Goal: Task Accomplishment & Management: Manage account settings

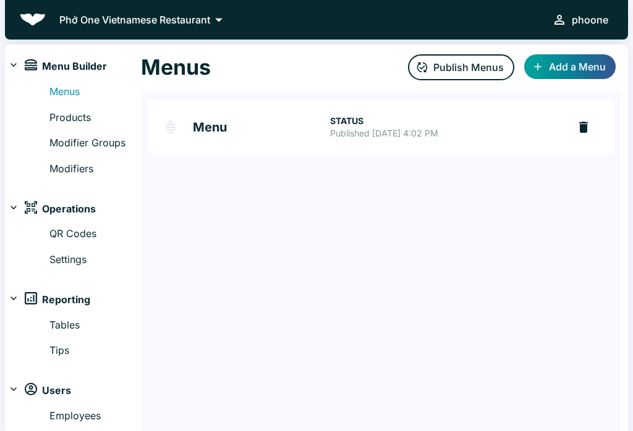
click at [50, 166] on link "Modifiers" at bounding box center [94, 169] width 91 height 16
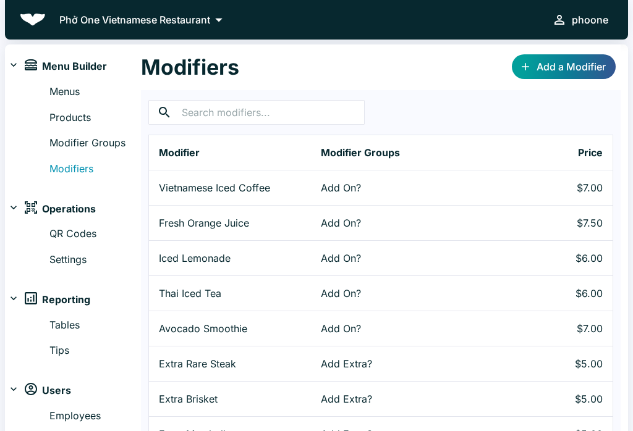
click at [551, 62] on link "Add a Modifier" at bounding box center [564, 66] width 104 height 25
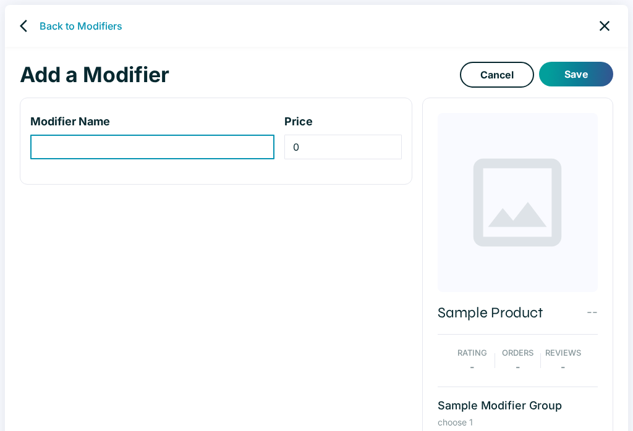
click at [605, 21] on icon "close" at bounding box center [604, 25] width 17 height 17
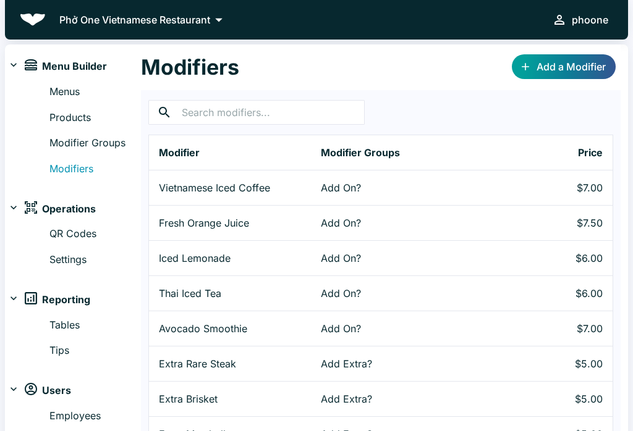
click at [71, 137] on link "Modifier Groups" at bounding box center [94, 143] width 91 height 16
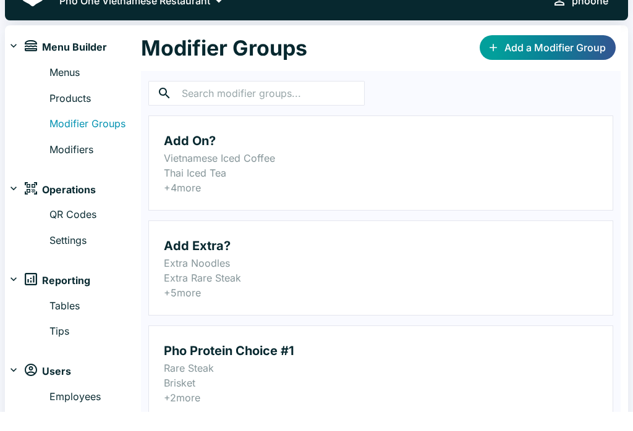
scroll to position [42, 0]
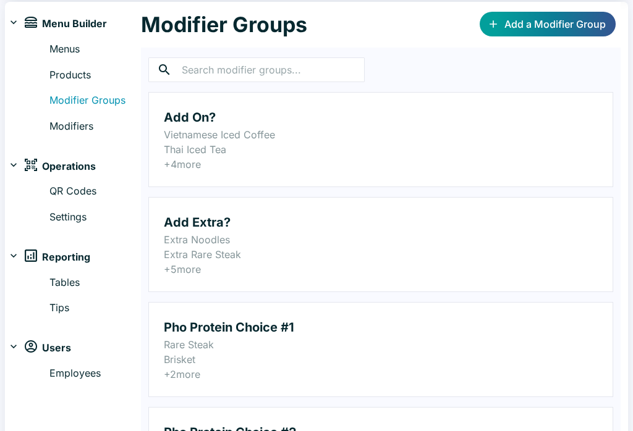
click at [174, 144] on p "Thai Iced Tea" at bounding box center [381, 150] width 434 height 15
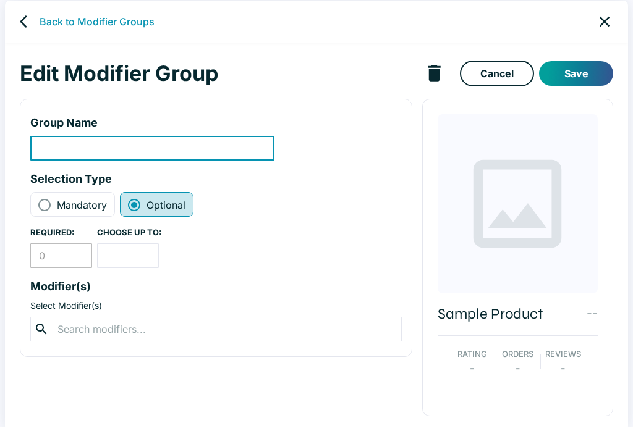
type input "Add On?"
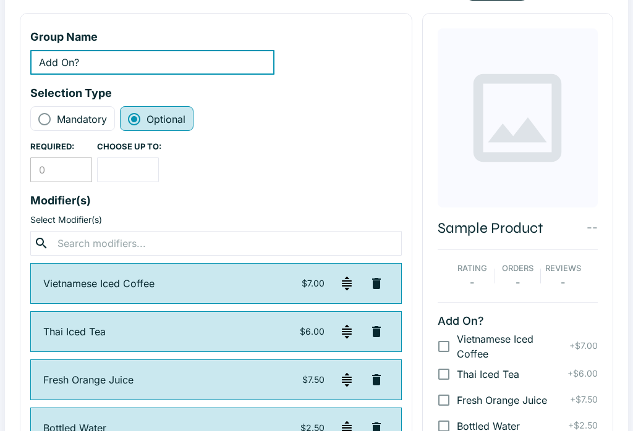
scroll to position [90, 0]
click at [25, 159] on div "Group Name Add On? ​ Selection Type Mandatory Optional REQUIRED: 0 ​ CHOOSE UP …" at bounding box center [216, 287] width 392 height 547
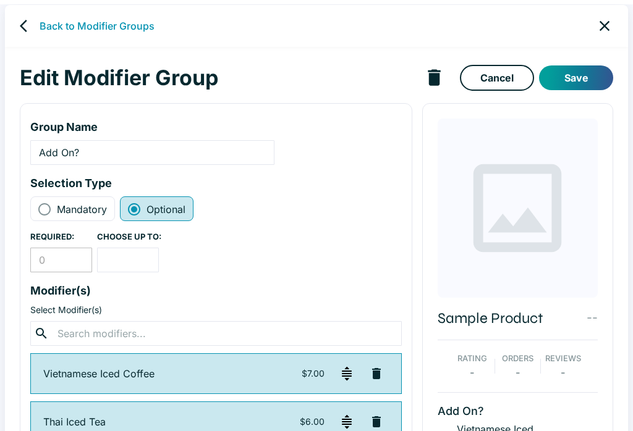
scroll to position [0, 0]
click at [601, 19] on icon "close" at bounding box center [604, 25] width 17 height 17
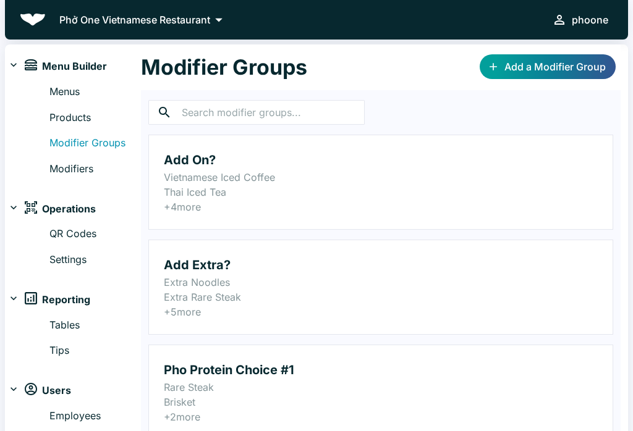
click at [64, 114] on link "Products" at bounding box center [94, 118] width 91 height 16
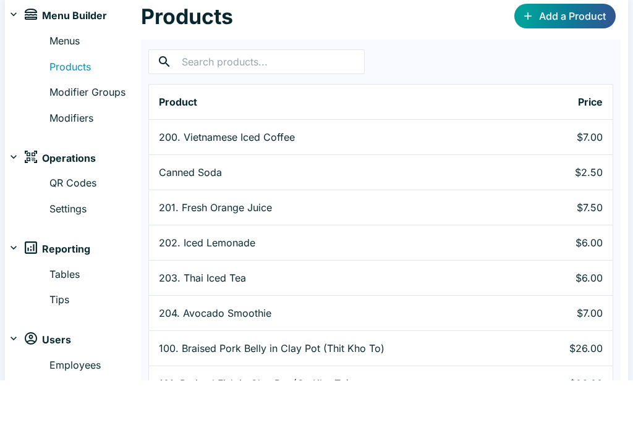
scroll to position [56, 0]
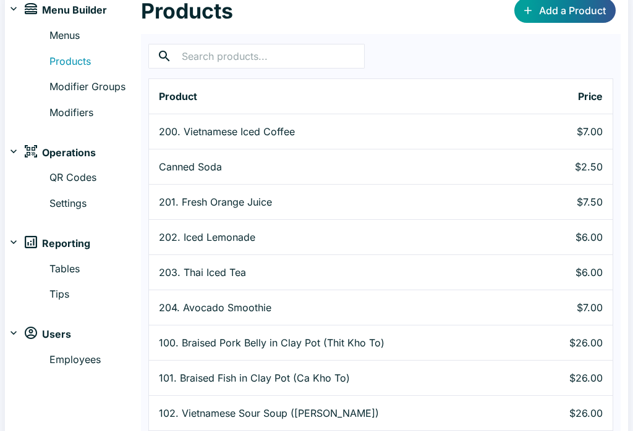
click at [184, 129] on p "200. Vietnamese Iced Coffee" at bounding box center [344, 131] width 370 height 15
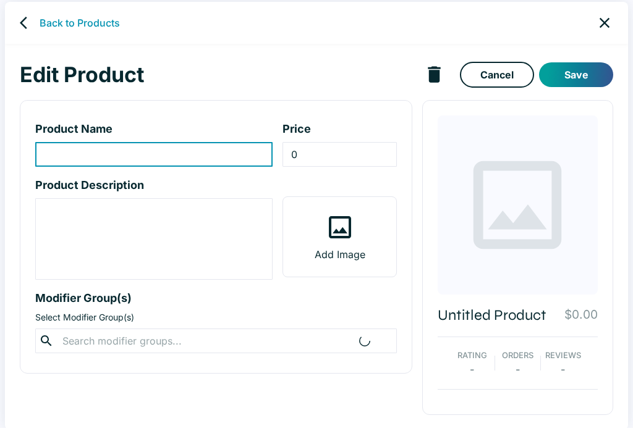
scroll to position [5, 0]
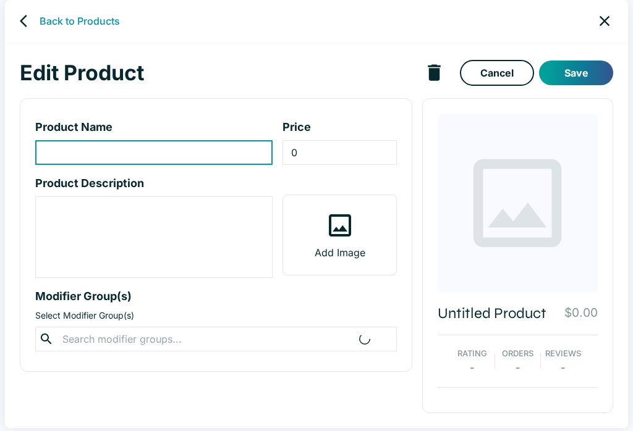
type input "200. Vietnamese Iced Coffee"
type input "7"
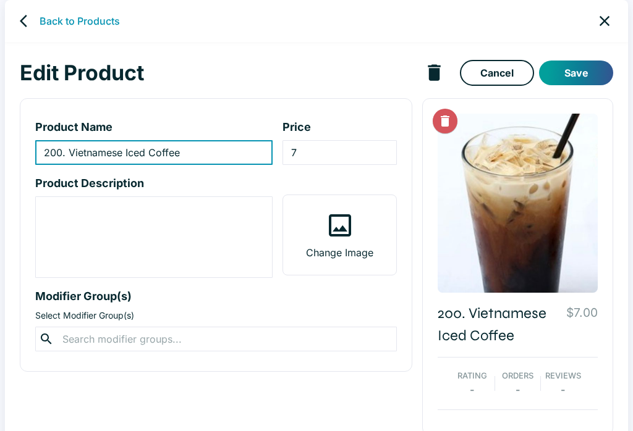
click at [195, 151] on input "200. Vietnamese Iced Coffee" at bounding box center [153, 152] width 237 height 25
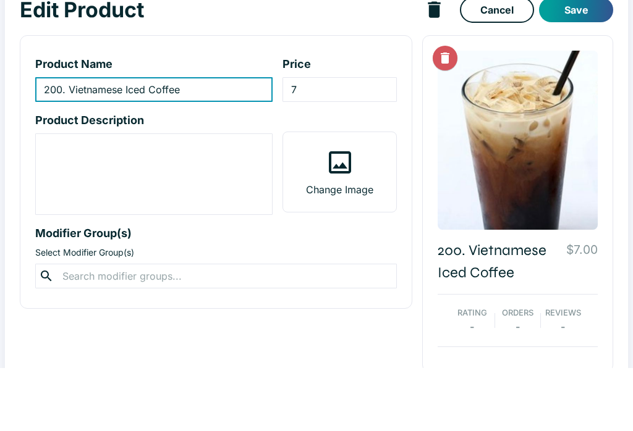
scroll to position [23, 0]
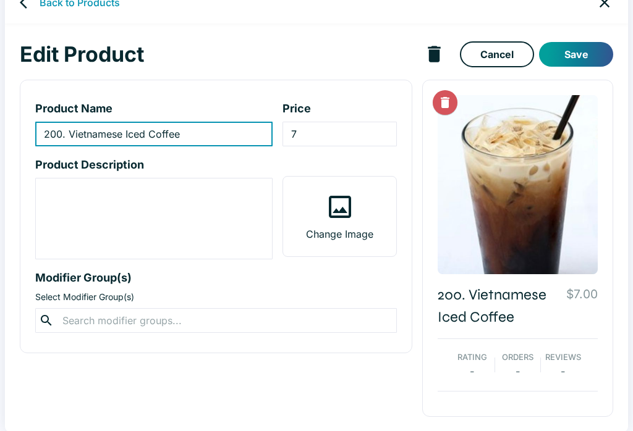
type input "200. Vietnamese Iced Coffee"
click at [79, 321] on input "text" at bounding box center [216, 320] width 314 height 17
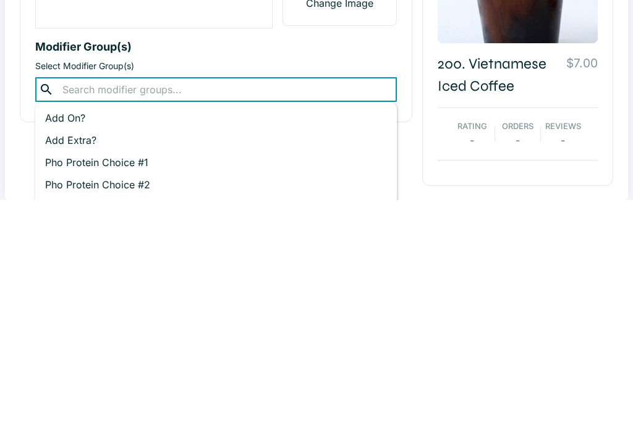
scroll to position [106, 0]
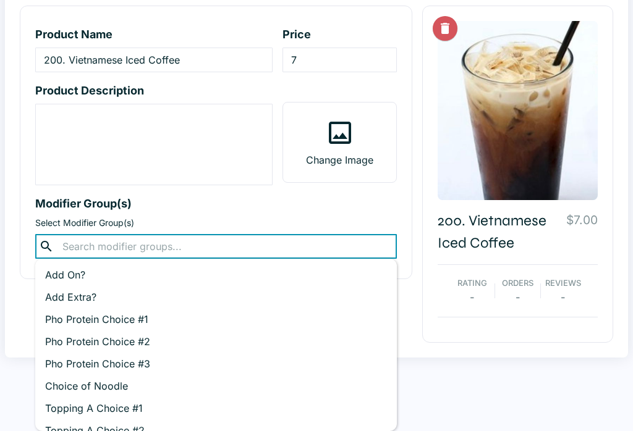
click at [36, 185] on div "x ​" at bounding box center [153, 145] width 237 height 82
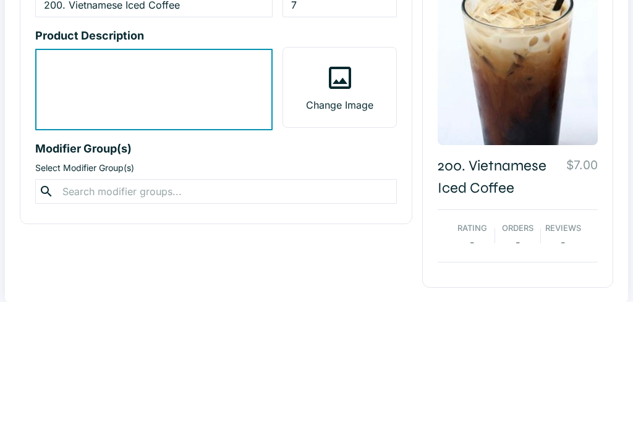
scroll to position [0, 0]
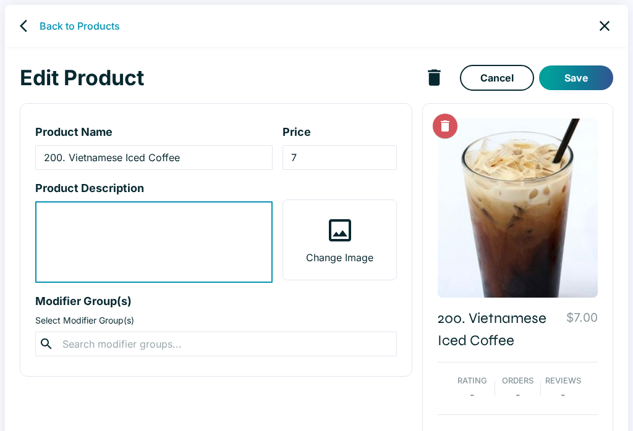
click at [604, 18] on icon "close" at bounding box center [604, 25] width 17 height 17
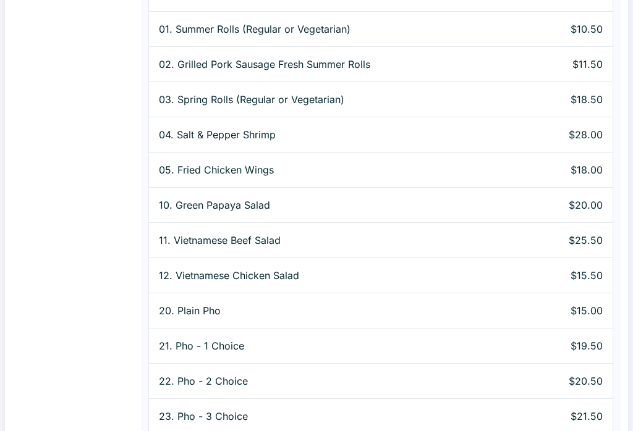
scroll to position [548, 0]
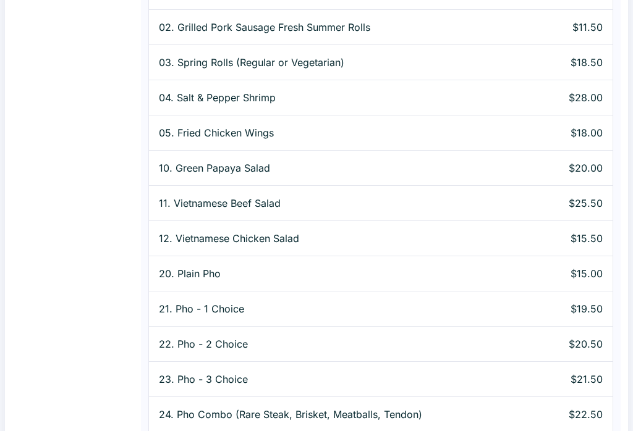
click at [215, 237] on p "12. Vietnamese Chicken Salad" at bounding box center [344, 238] width 370 height 15
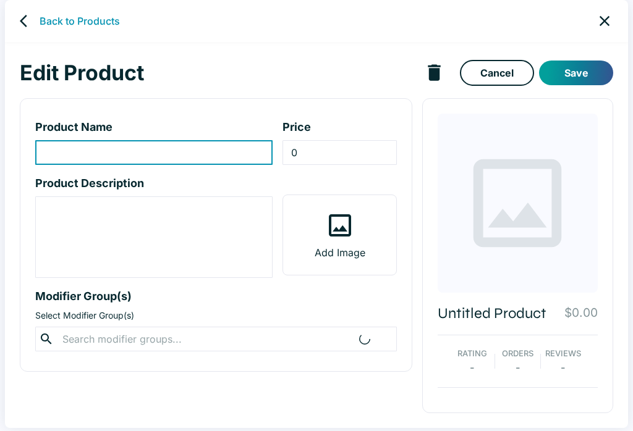
scroll to position [5, 0]
type input "12. Vietnamese Chicken Salad"
type input "15.5"
type textarea "Shredded Chicken salad w/ cabbage, herbs and lime dressing."
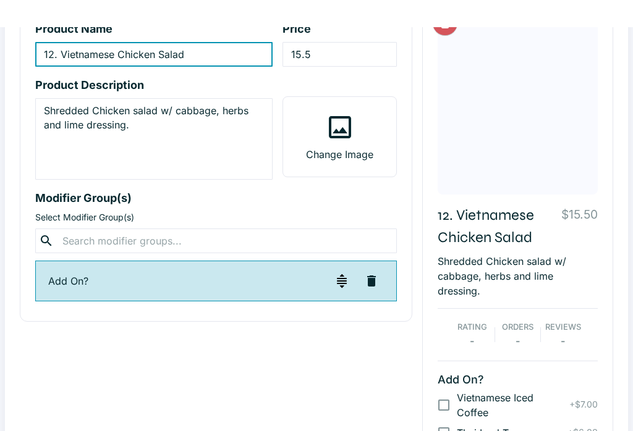
scroll to position [0, 0]
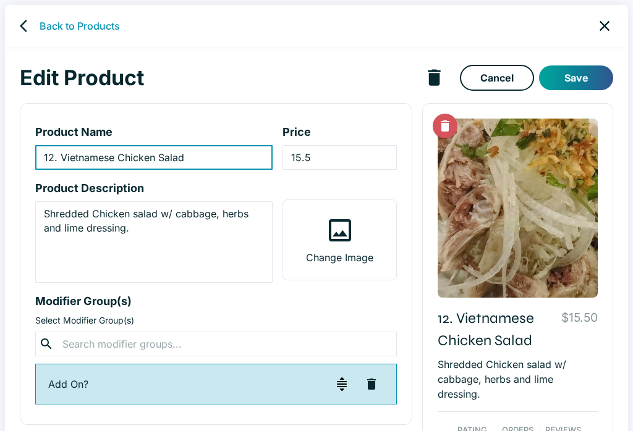
click at [602, 20] on icon "close" at bounding box center [604, 25] width 17 height 17
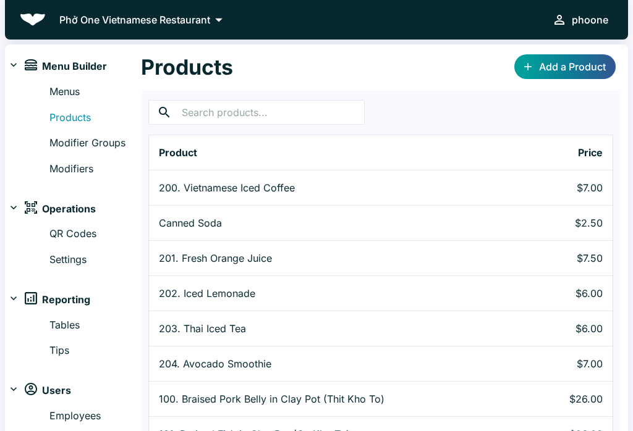
click at [53, 87] on link "Menus" at bounding box center [94, 92] width 91 height 16
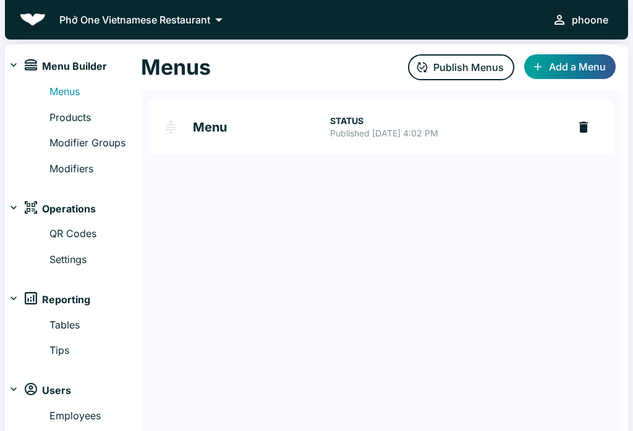
click at [164, 127] on img "Menu" at bounding box center [170, 127] width 15 height 15
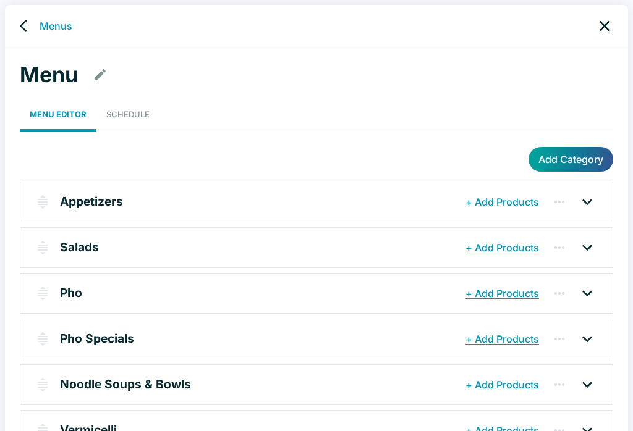
click at [497, 192] on button "+ Add Products" at bounding box center [502, 202] width 80 height 22
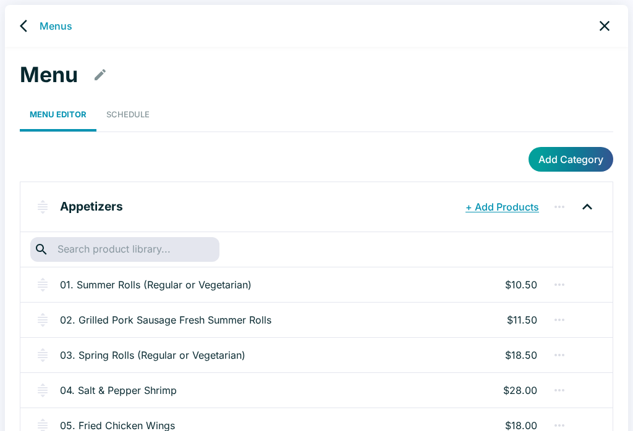
click at [115, 117] on link "Schedule" at bounding box center [127, 115] width 63 height 34
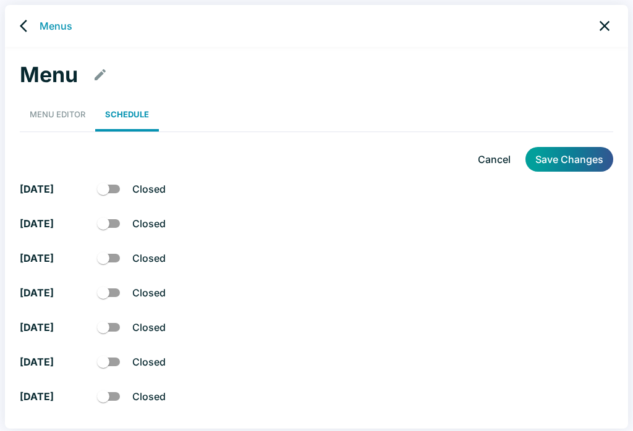
checkbox input "true"
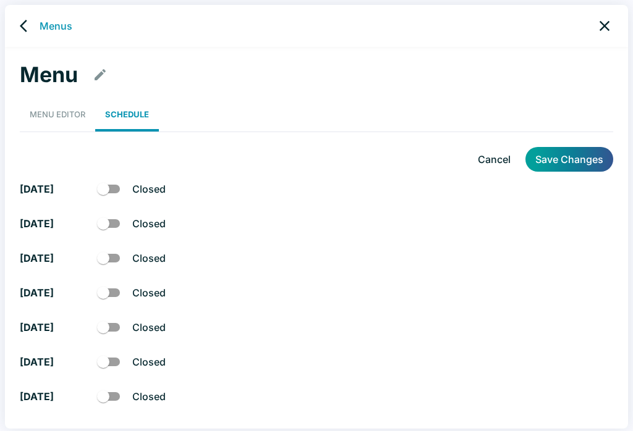
checkbox input "true"
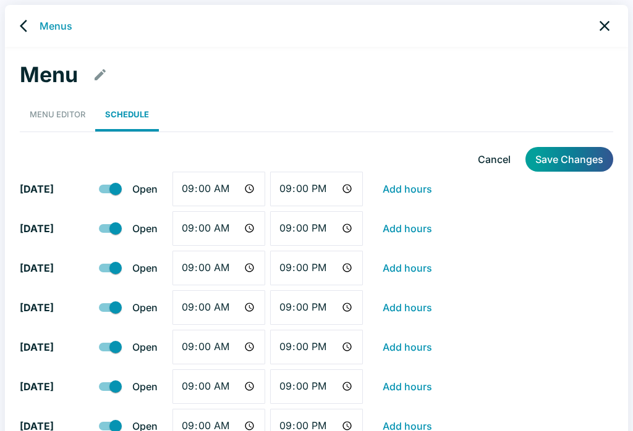
click at [22, 23] on icon "back" at bounding box center [27, 26] width 15 height 15
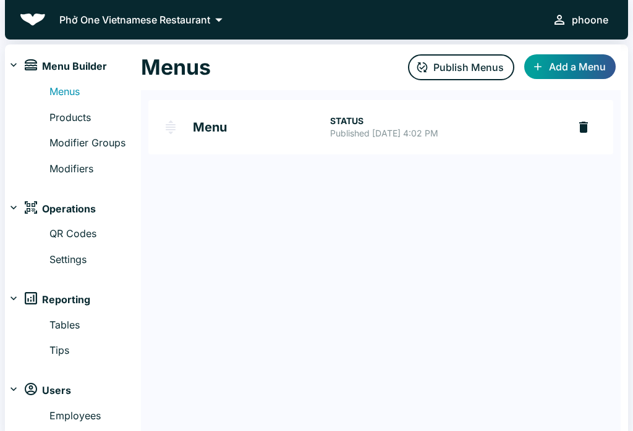
click at [206, 121] on h2 "Menu" at bounding box center [261, 127] width 137 height 12
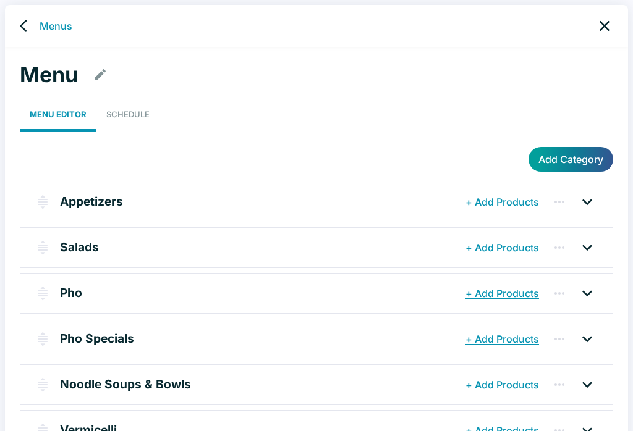
click at [129, 110] on link "Schedule" at bounding box center [127, 115] width 63 height 34
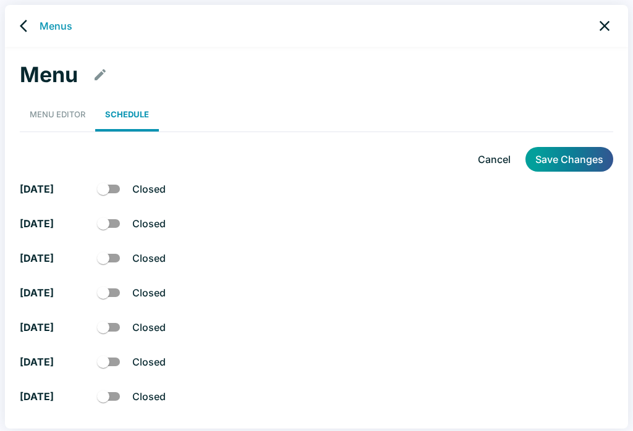
checkbox input "true"
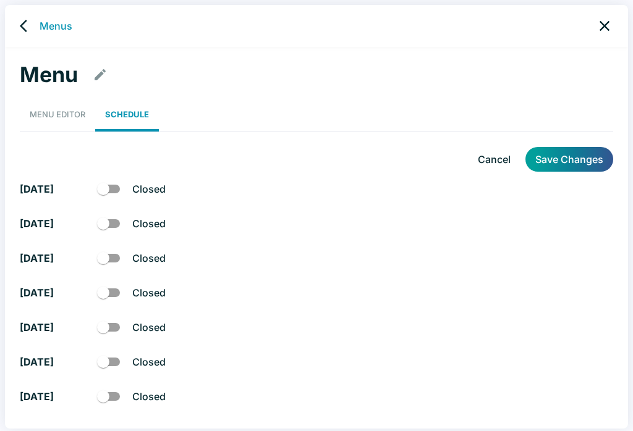
checkbox input "true"
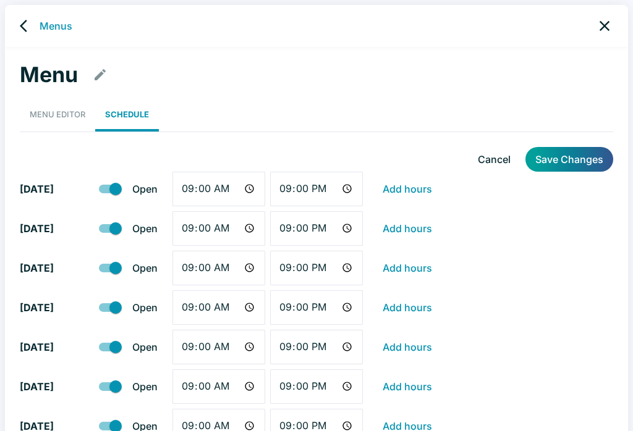
click at [205, 193] on input "09:00" at bounding box center [218, 189] width 93 height 35
type input "10:00"
click at [200, 232] on input "09:00" at bounding box center [218, 228] width 93 height 35
type input "10:00"
click at [195, 277] on input "09:00" at bounding box center [218, 268] width 93 height 35
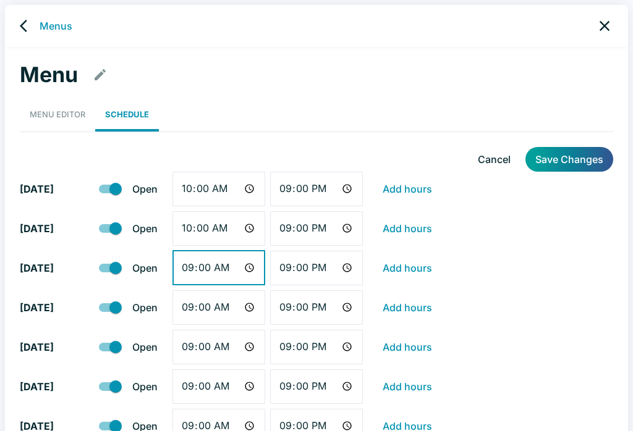
type input "10:00"
click at [211, 313] on input "09:00" at bounding box center [218, 307] width 93 height 35
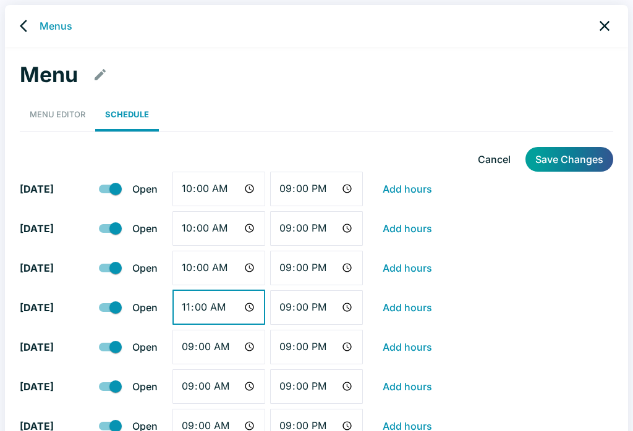
type input "10:00"
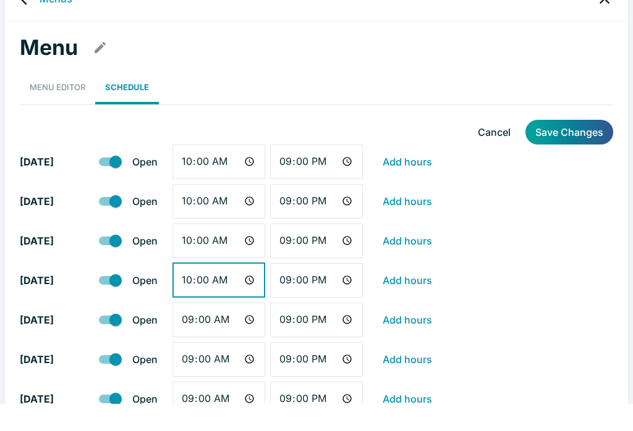
scroll to position [12, 0]
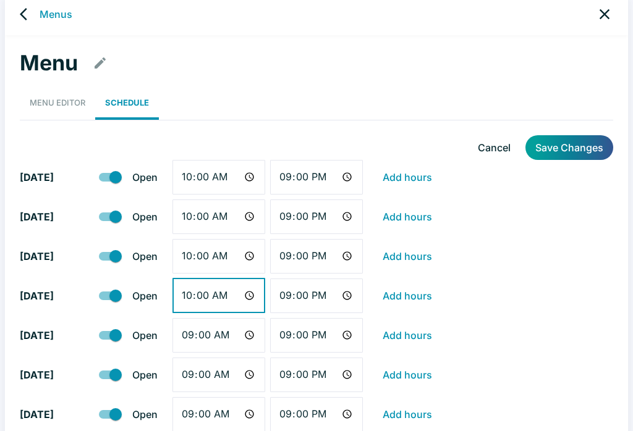
click at [214, 331] on input "09:00" at bounding box center [218, 335] width 93 height 35
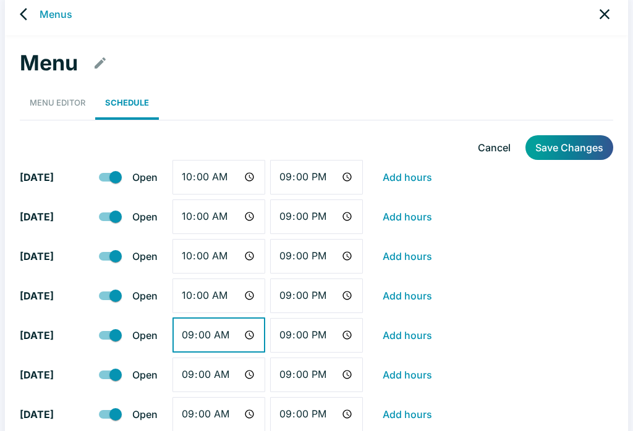
type input "10:00"
click at [235, 377] on input "09:00" at bounding box center [218, 375] width 93 height 35
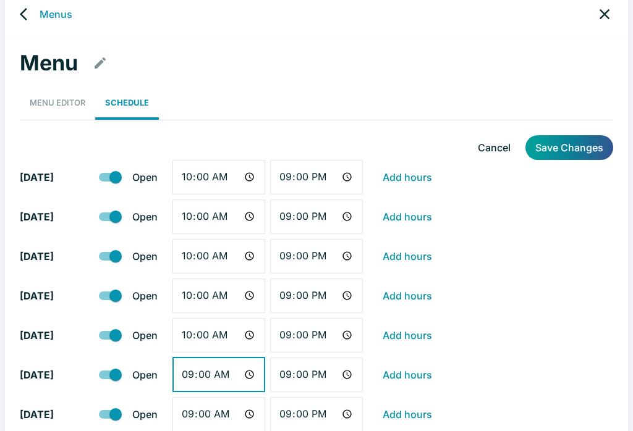
type input "10:00"
click at [221, 419] on input "09:00" at bounding box center [218, 414] width 93 height 35
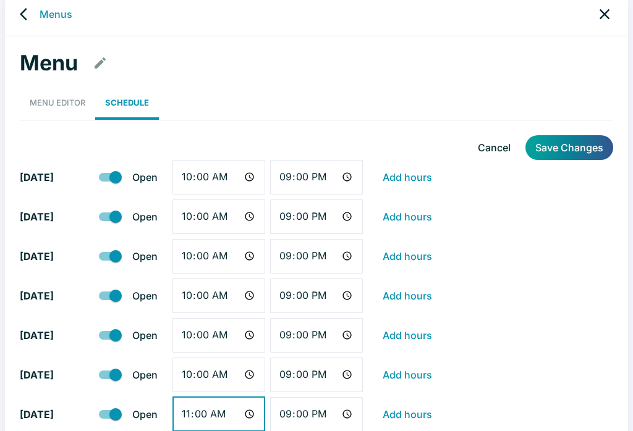
type input "10:00"
click at [585, 143] on button "Save Changes" at bounding box center [569, 147] width 88 height 25
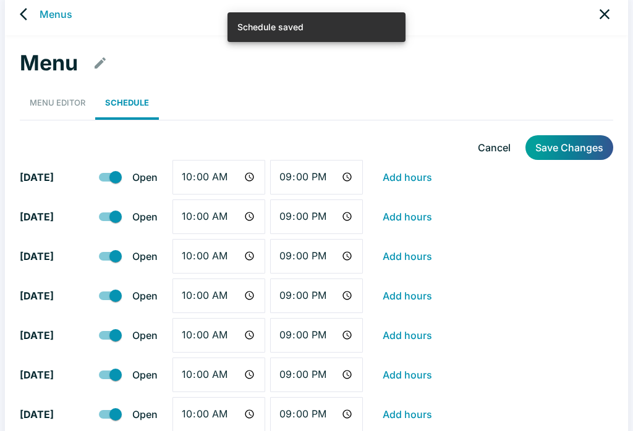
click at [39, 1] on div "Menus" at bounding box center [316, 14] width 623 height 42
click at [25, 16] on icon "back" at bounding box center [27, 14] width 15 height 15
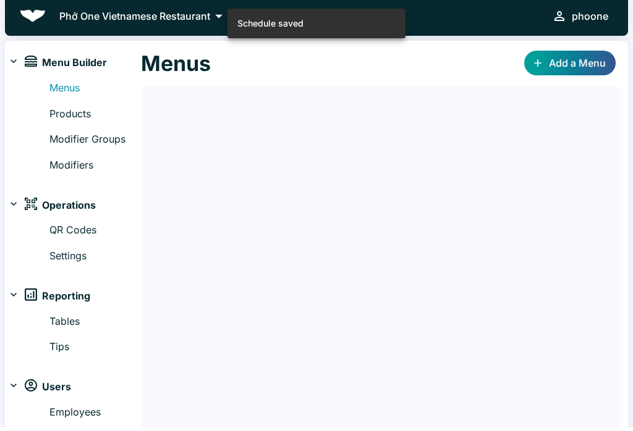
scroll to position [7, 0]
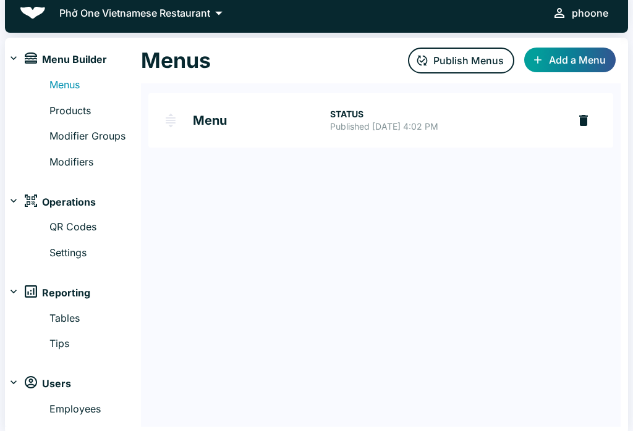
click at [469, 42] on div "Menus Publish Menus Add a Menu" at bounding box center [381, 61] width 480 height 46
click at [455, 51] on button "Publish Menus" at bounding box center [461, 61] width 106 height 26
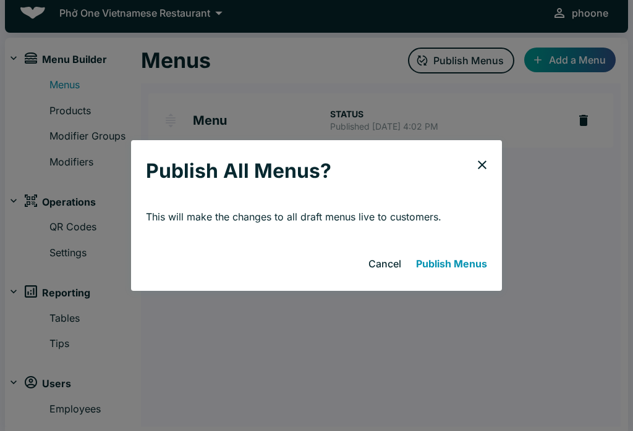
click at [441, 262] on button "Publish Menus" at bounding box center [451, 263] width 81 height 25
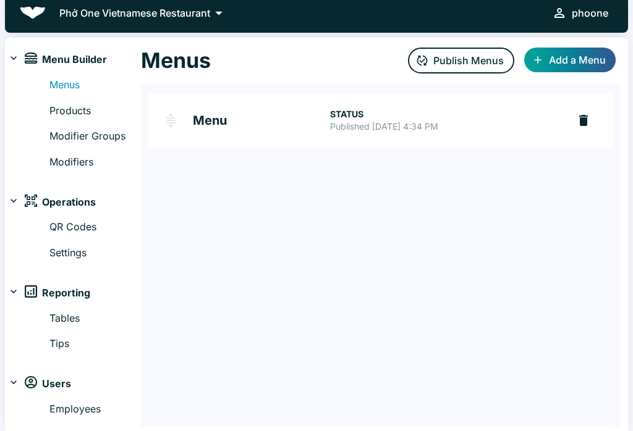
scroll to position [0, 0]
